Goal: Book appointment/travel/reservation

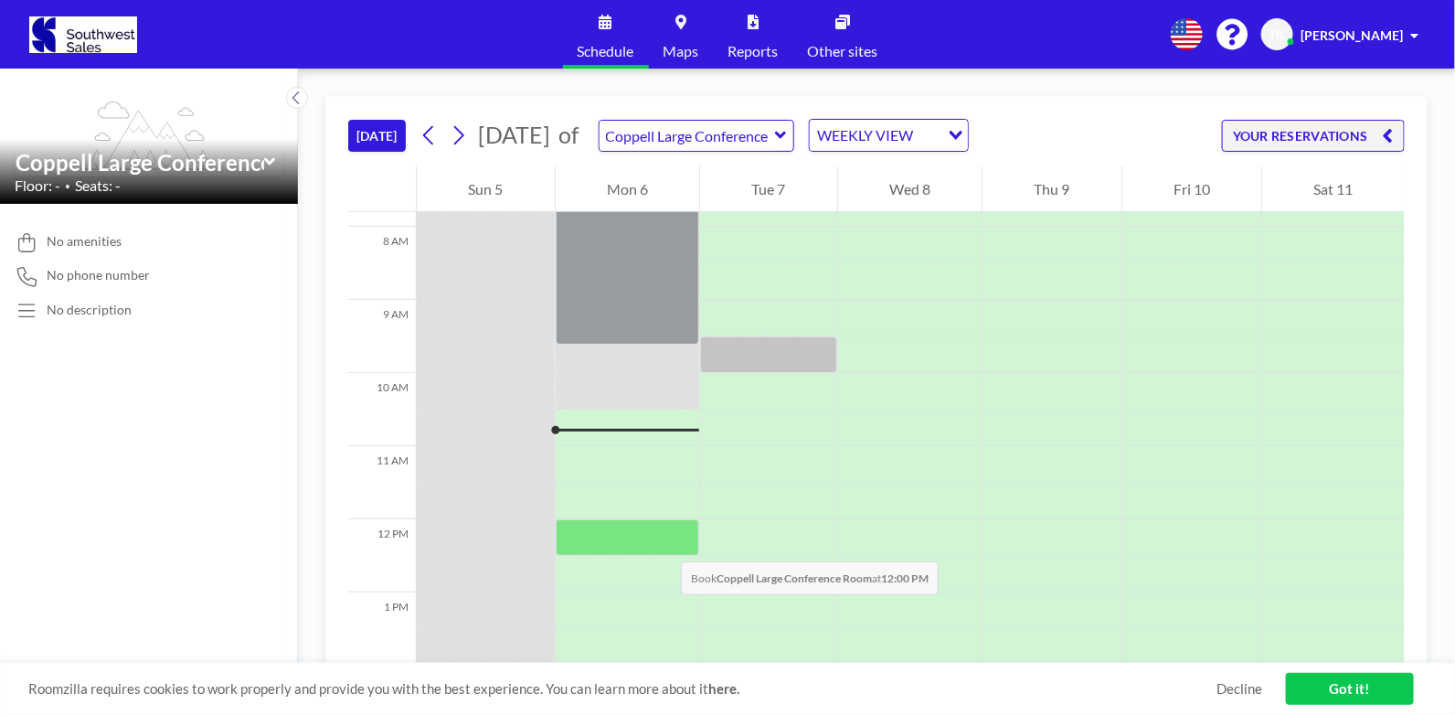
scroll to position [548, 0]
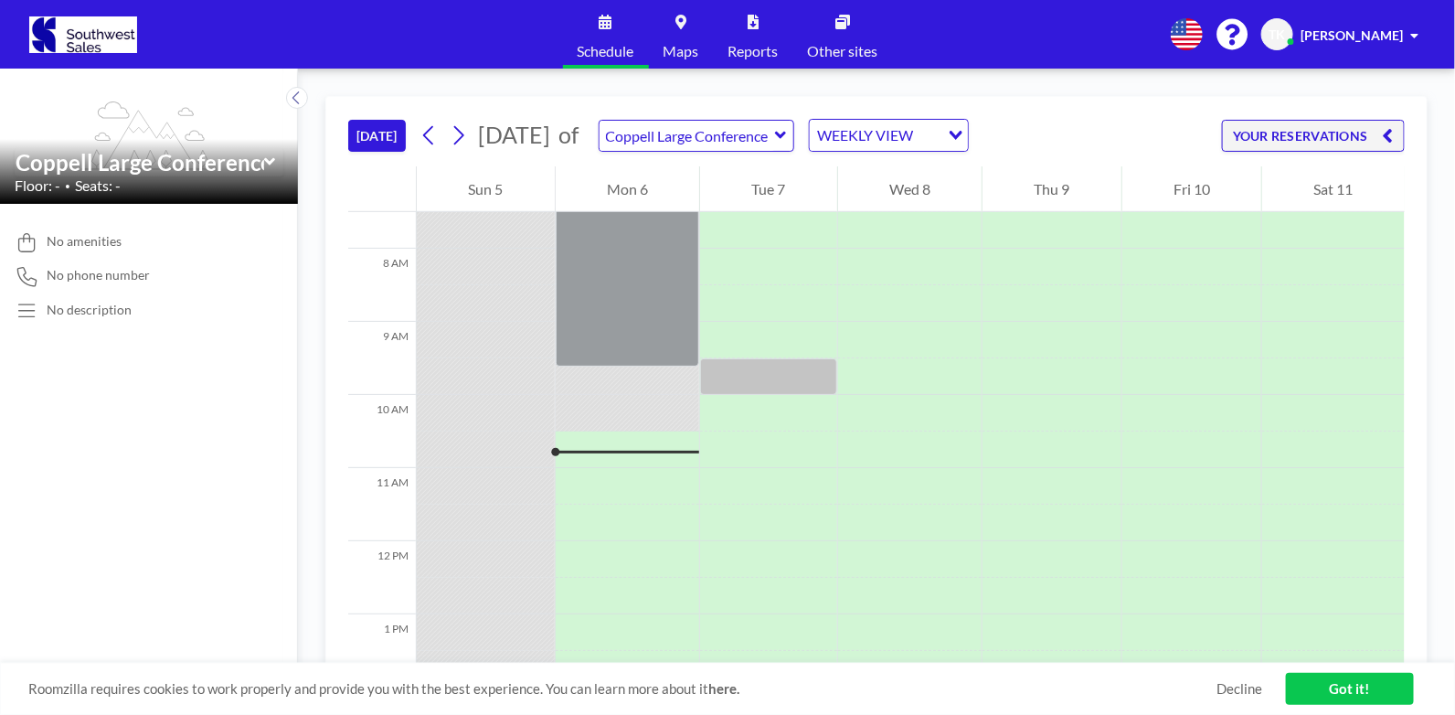
click at [787, 134] on icon at bounding box center [781, 135] width 12 height 18
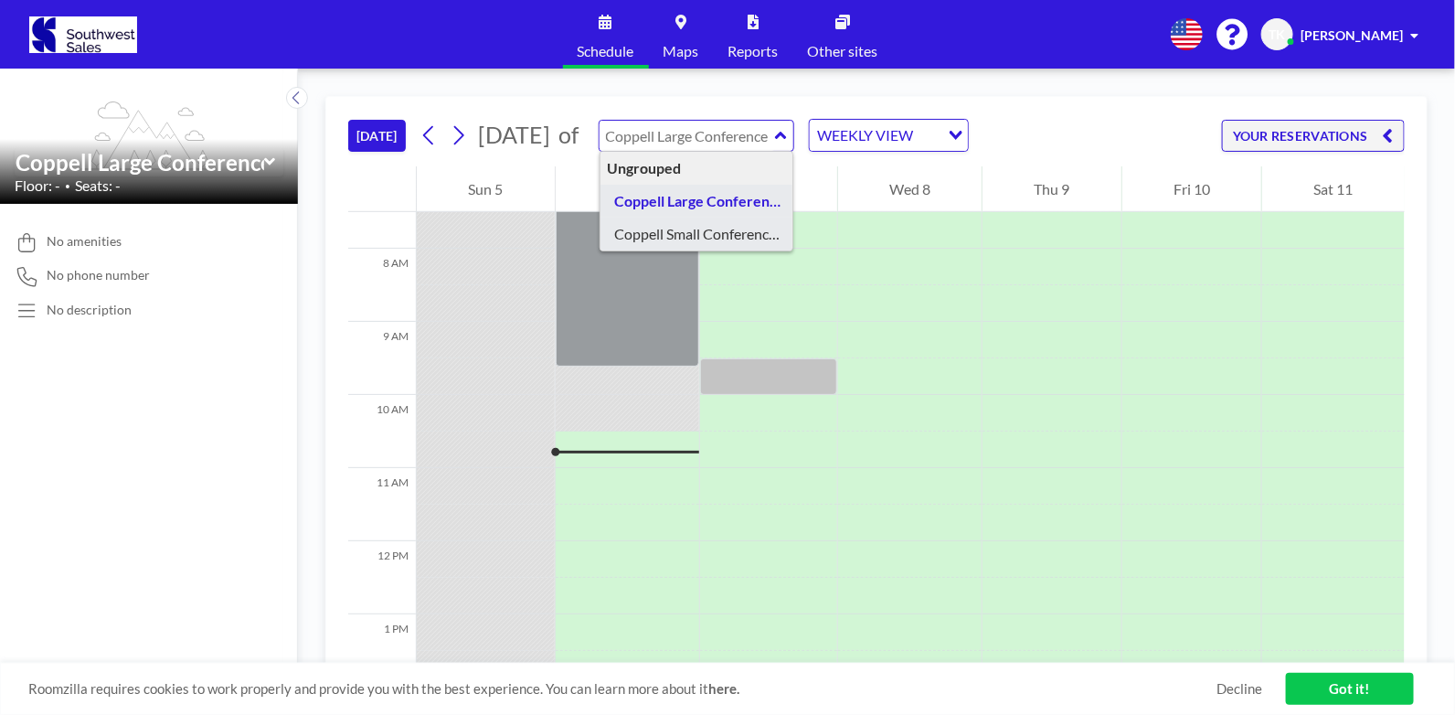
type input "Coppell Small Conference Room"
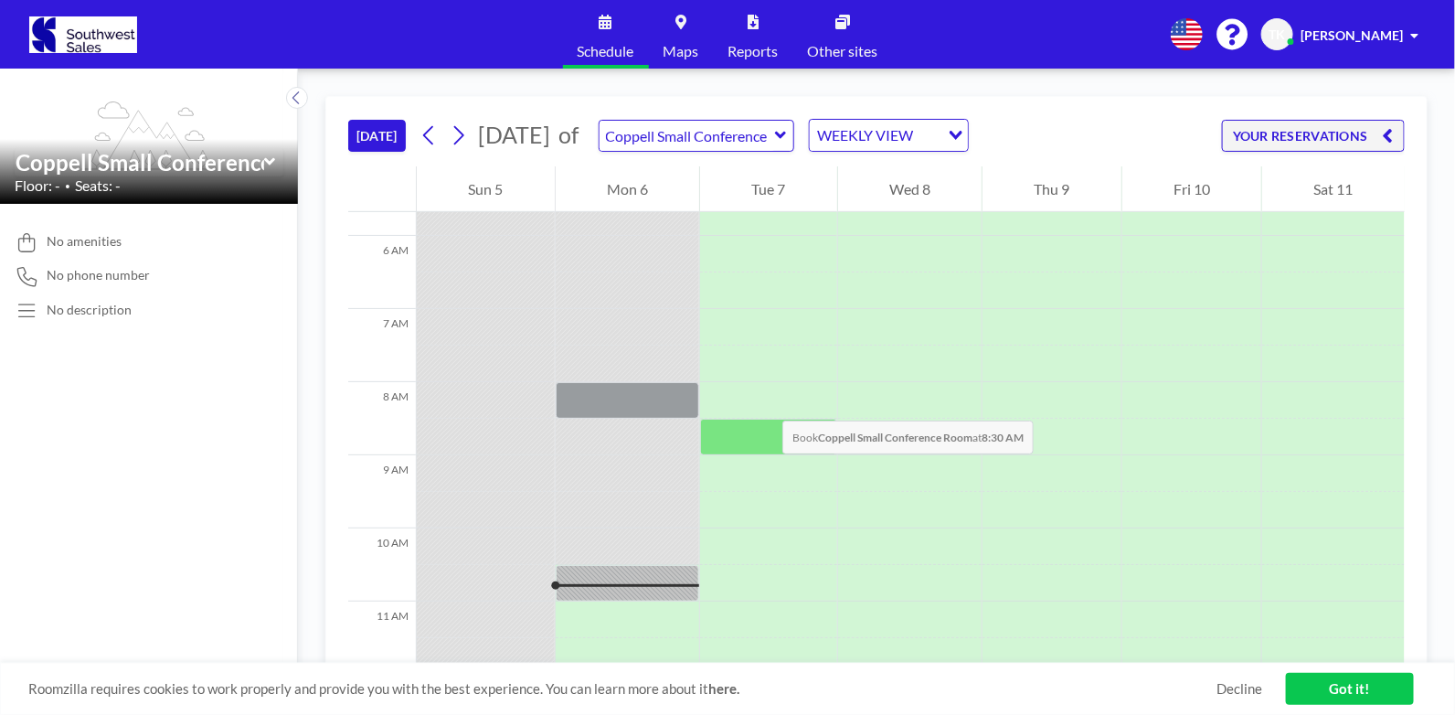
scroll to position [456, 0]
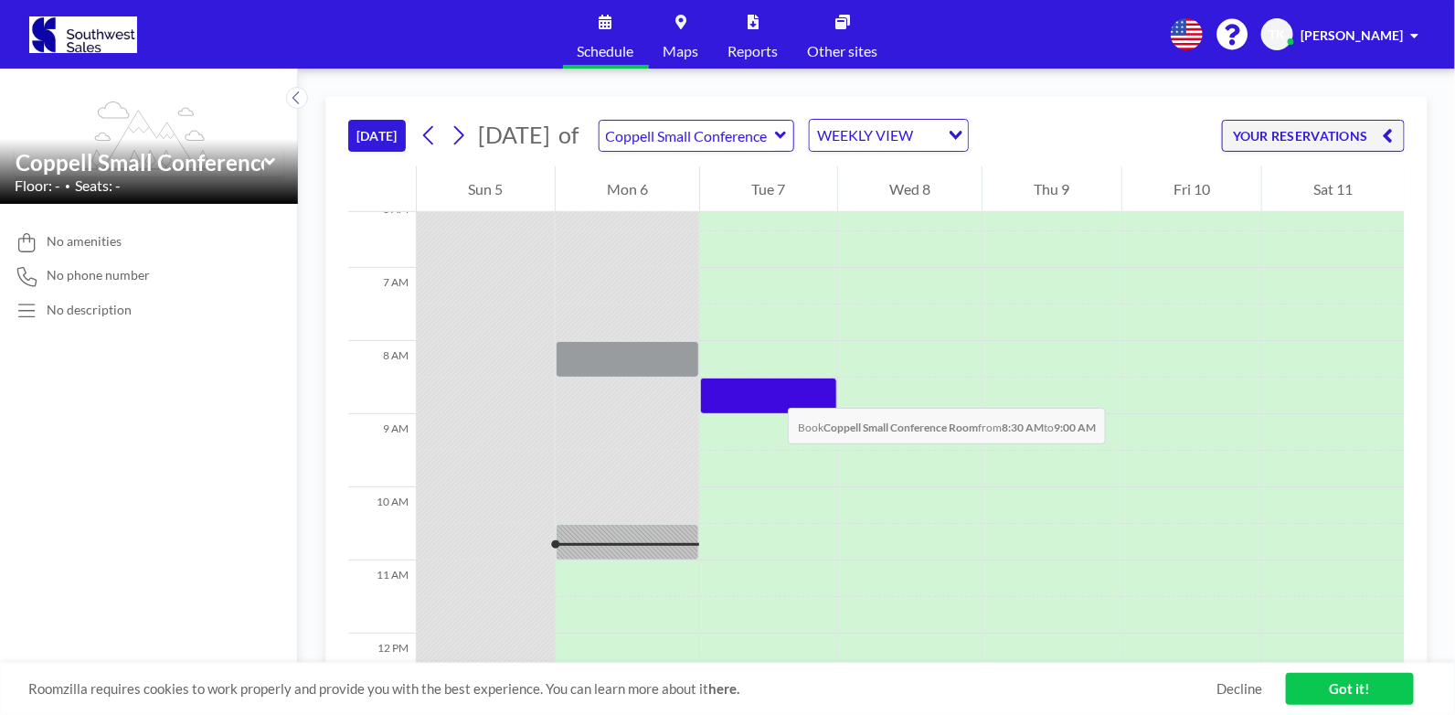
click at [770, 389] on div at bounding box center [768, 396] width 137 height 37
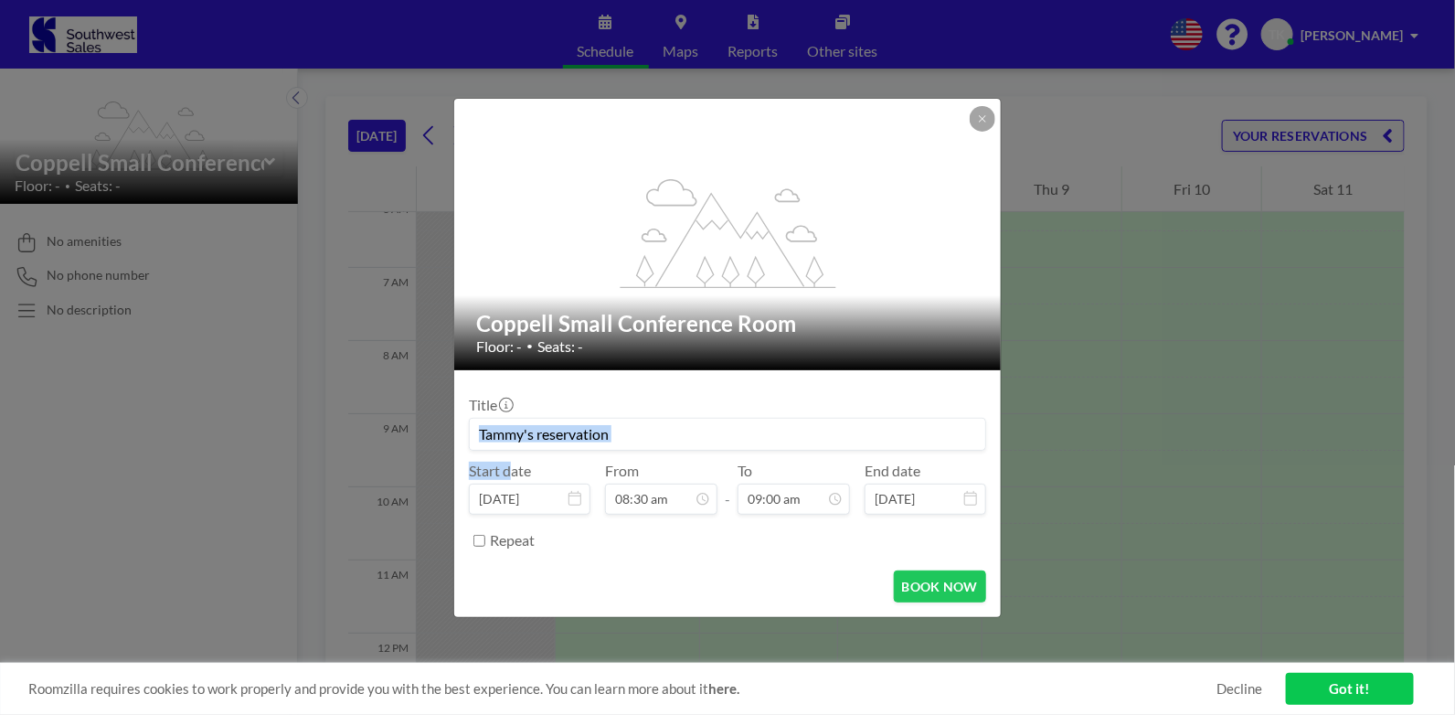
click at [770, 389] on div "Title Start date [DATE] From 08:30 am - To 09:00 am End date [DATE] Repeat" at bounding box center [727, 470] width 517 height 171
drag, startPoint x: 770, startPoint y: 389, endPoint x: 681, endPoint y: 431, distance: 97.7
click at [681, 431] on input at bounding box center [728, 434] width 516 height 31
click at [663, 440] on input at bounding box center [728, 434] width 516 height 31
drag, startPoint x: 657, startPoint y: 443, endPoint x: 405, endPoint y: 426, distance: 252.9
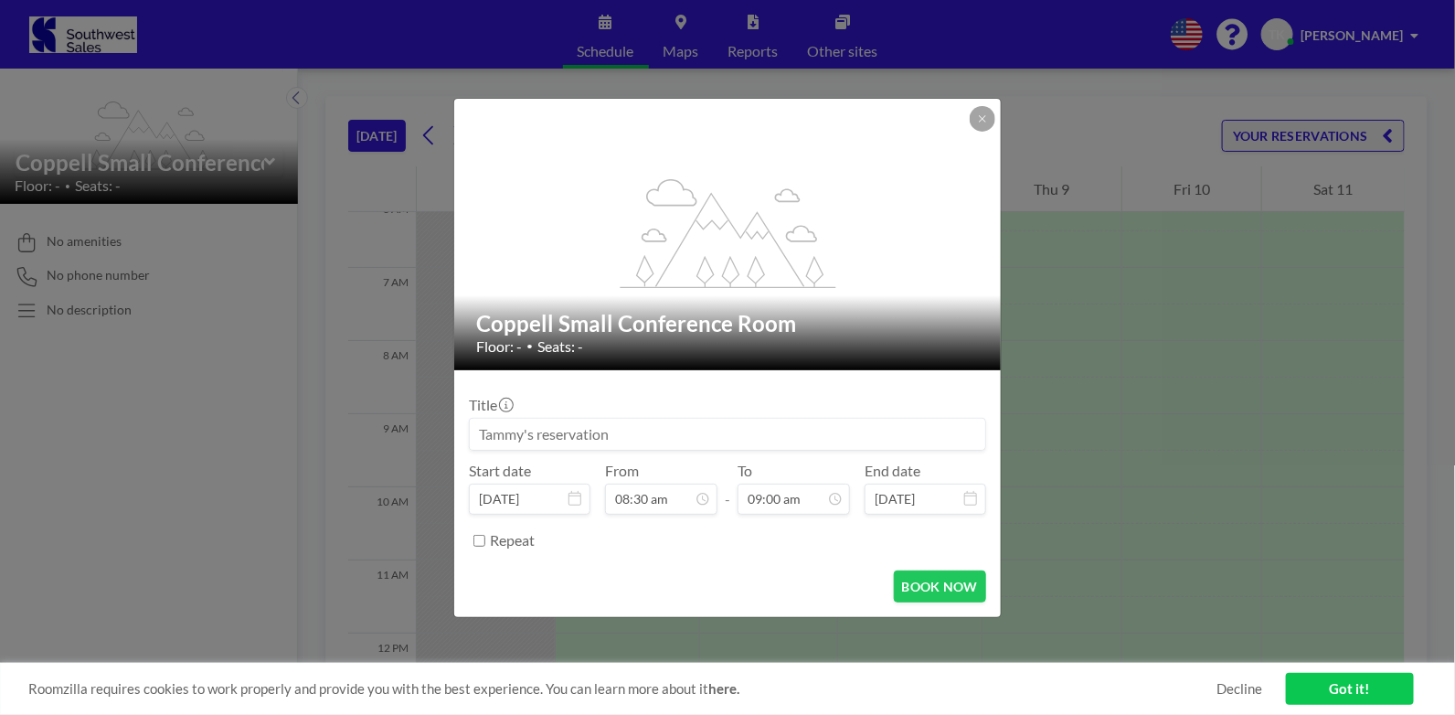
click at [405, 426] on div "flex-grow: 1.2; Coppell Small Conference Room Floor: - • Seats: - Title Start d…" at bounding box center [727, 357] width 1455 height 715
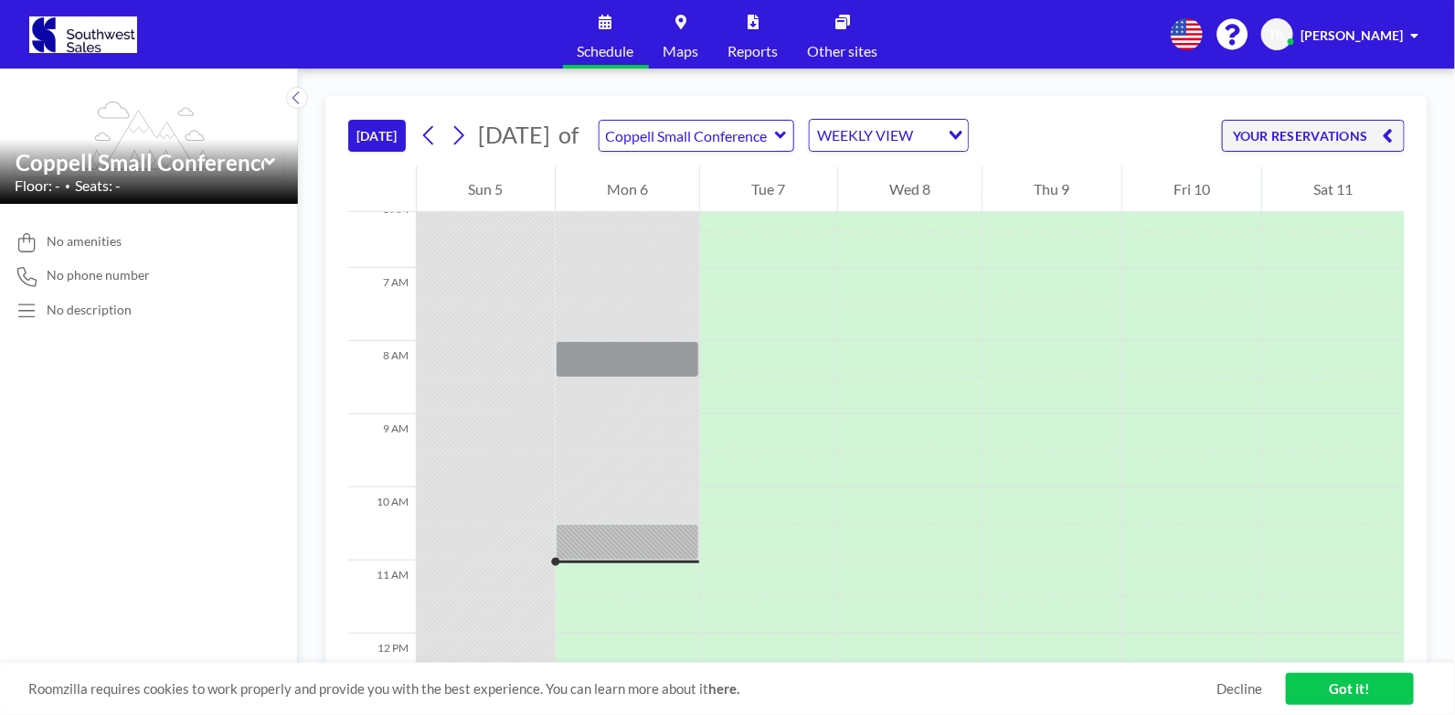
scroll to position [456, 0]
